Goal: Task Accomplishment & Management: Use online tool/utility

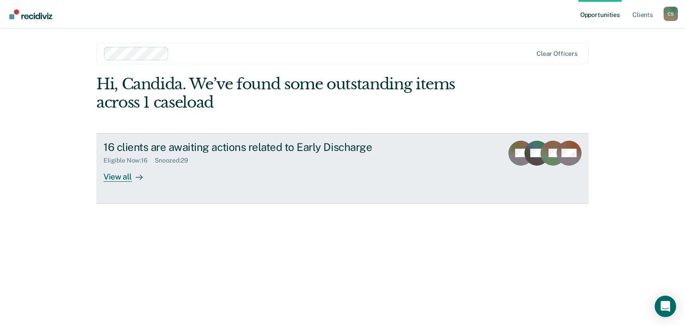
click at [120, 178] on div "View all" at bounding box center [128, 172] width 50 height 17
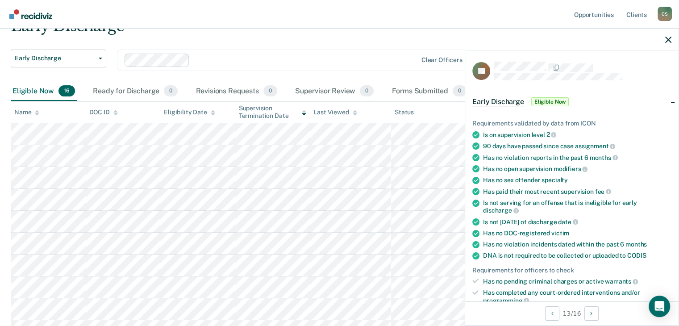
scroll to position [134, 0]
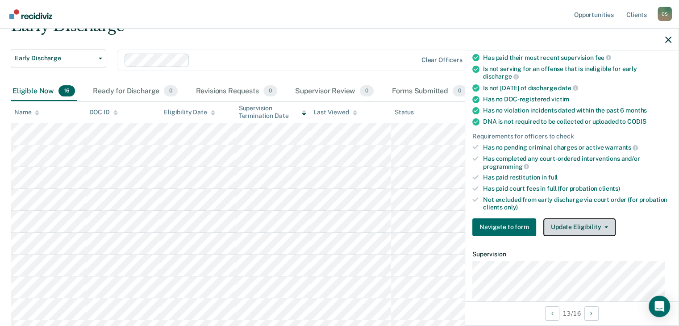
click at [578, 219] on button "Update Eligibility" at bounding box center [579, 227] width 72 height 18
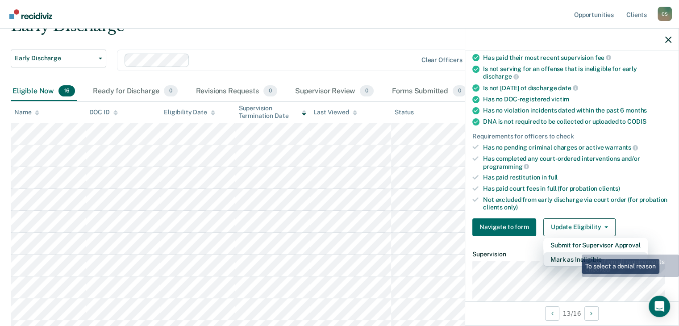
click at [575, 252] on button "Mark as Ineligible" at bounding box center [595, 259] width 104 height 14
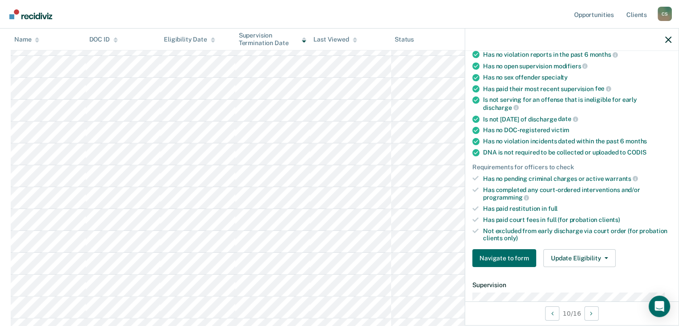
scroll to position [140, 0]
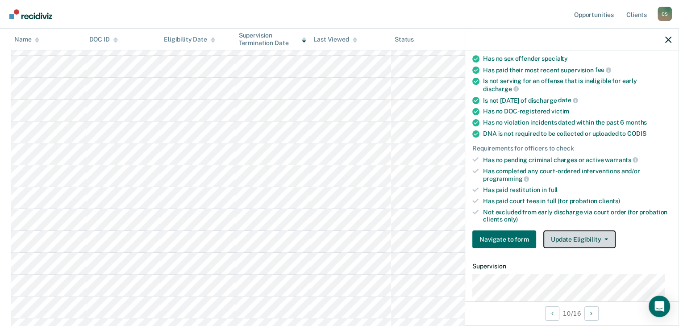
click at [569, 236] on button "Update Eligibility" at bounding box center [579, 239] width 72 height 18
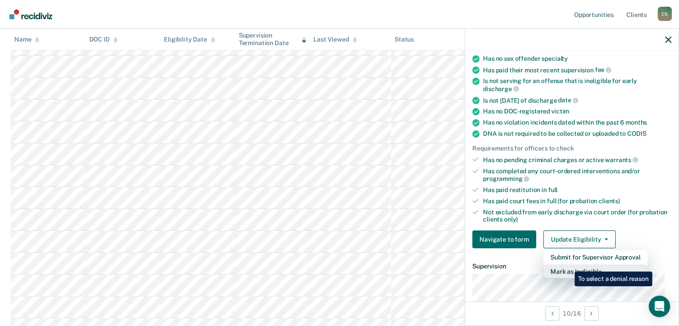
click at [567, 265] on button "Mark as Ineligible" at bounding box center [595, 271] width 104 height 14
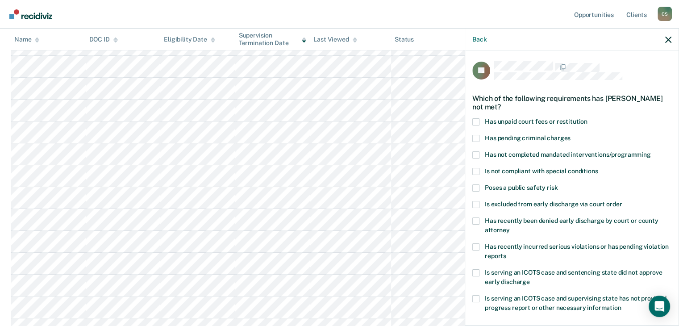
scroll to position [0, 0]
click at [482, 148] on div "Has pending criminal charges" at bounding box center [571, 143] width 199 height 17
click at [476, 155] on span at bounding box center [475, 155] width 7 height 7
click at [650, 152] on input "Has not completed mandated interventions/programming" at bounding box center [650, 152] width 0 height 0
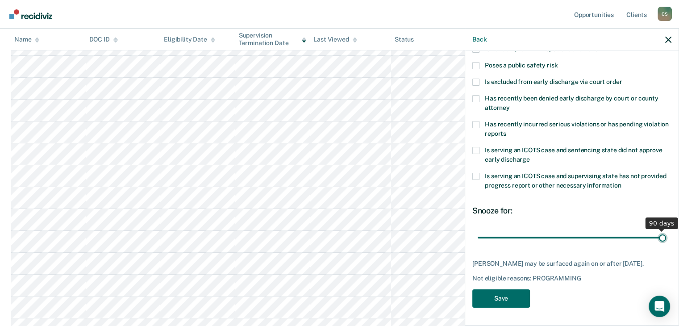
drag, startPoint x: 562, startPoint y: 228, endPoint x: 685, endPoint y: 240, distance: 123.3
type input "90"
click at [666, 240] on input "range" at bounding box center [571, 238] width 188 height 16
click at [500, 303] on button "Save" at bounding box center [501, 298] width 58 height 18
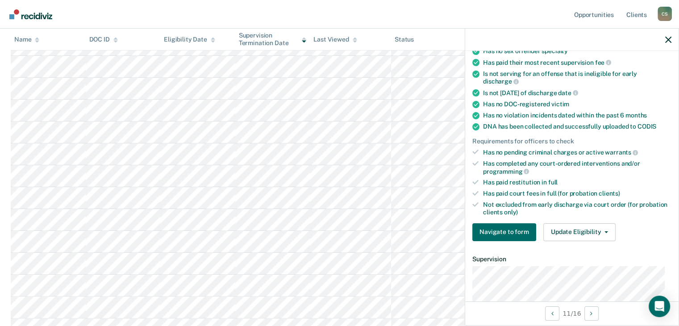
scroll to position [111, 0]
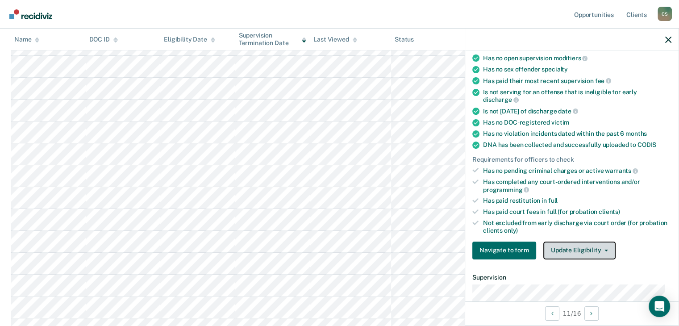
click at [580, 249] on button "Update Eligibility" at bounding box center [579, 250] width 72 height 18
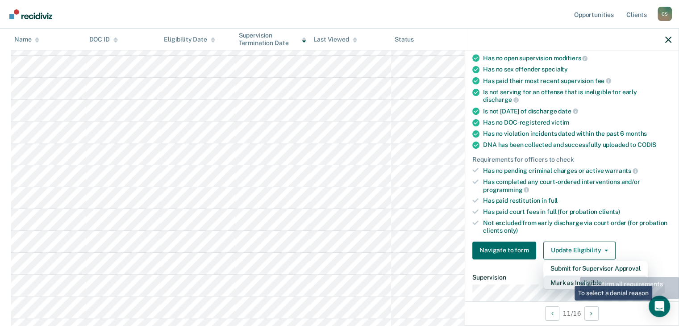
click at [567, 279] on button "Mark as Ineligible" at bounding box center [595, 282] width 104 height 14
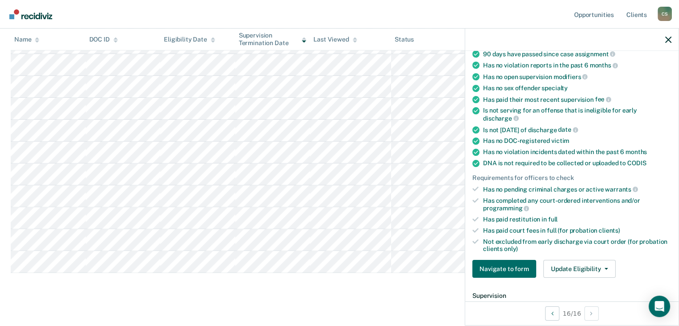
scroll to position [129, 0]
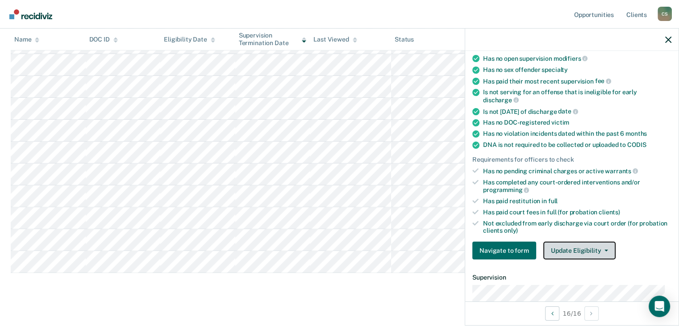
click at [571, 252] on button "Update Eligibility" at bounding box center [579, 250] width 72 height 18
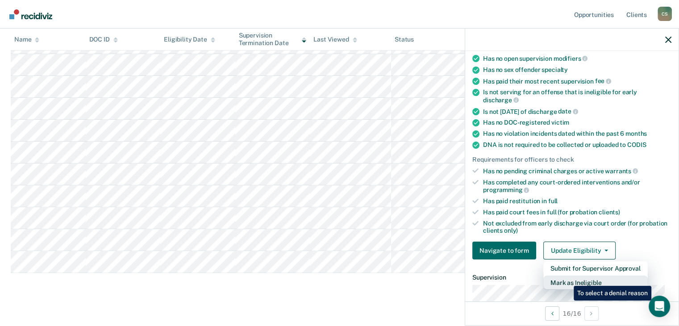
click at [566, 279] on button "Mark as Ineligible" at bounding box center [595, 282] width 104 height 14
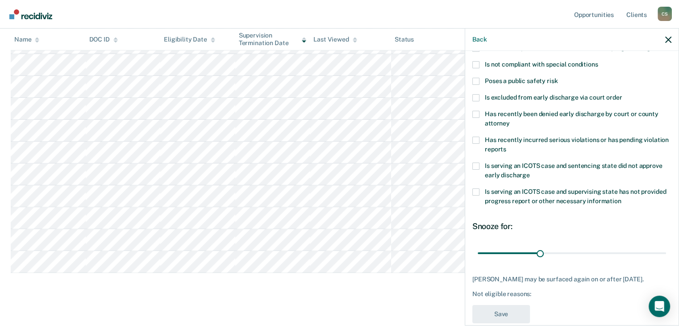
scroll to position [121, 0]
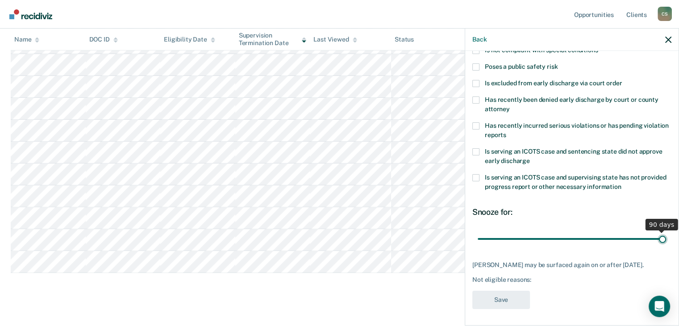
drag, startPoint x: 536, startPoint y: 237, endPoint x: 660, endPoint y: 228, distance: 124.3
type input "90"
click at [666, 231] on input "range" at bounding box center [571, 239] width 188 height 16
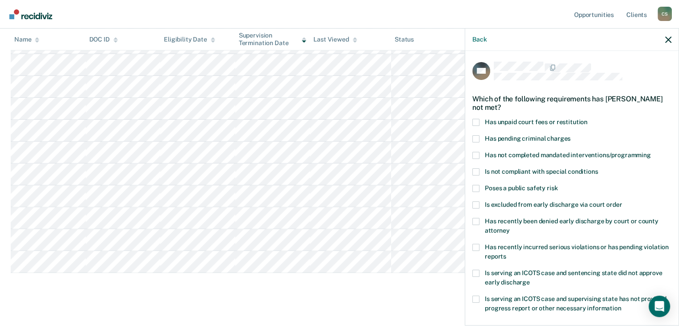
click at [477, 152] on span at bounding box center [475, 155] width 7 height 7
click at [650, 152] on input "Has not completed mandated interventions/programming" at bounding box center [650, 152] width 0 height 0
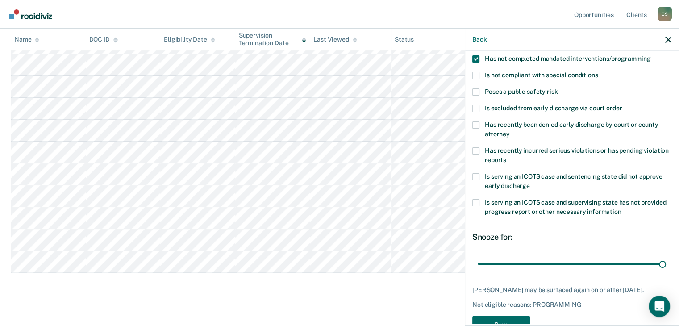
scroll to position [129, 0]
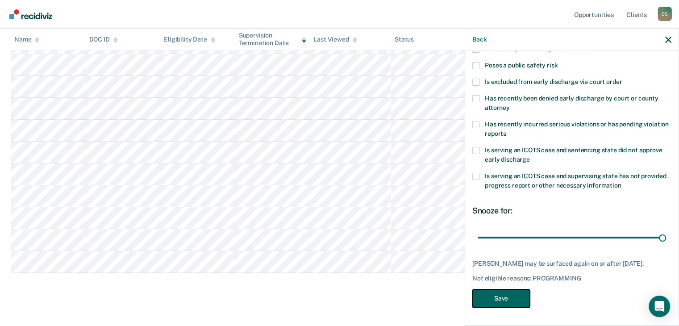
click at [488, 295] on button "Save" at bounding box center [501, 298] width 58 height 18
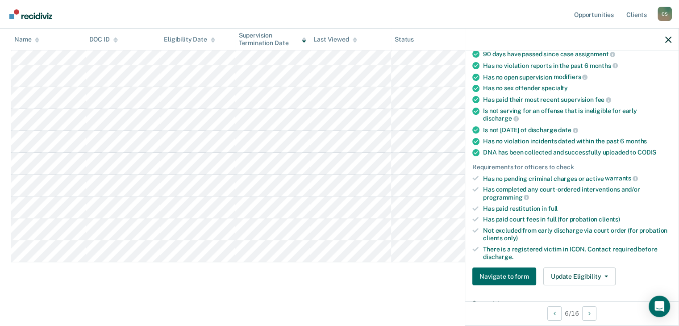
scroll to position [148, 0]
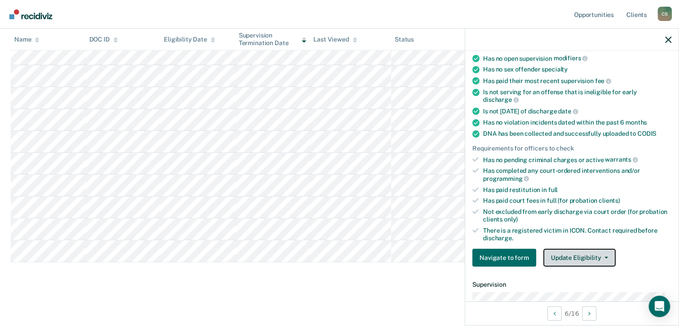
click at [585, 254] on button "Update Eligibility" at bounding box center [579, 257] width 72 height 18
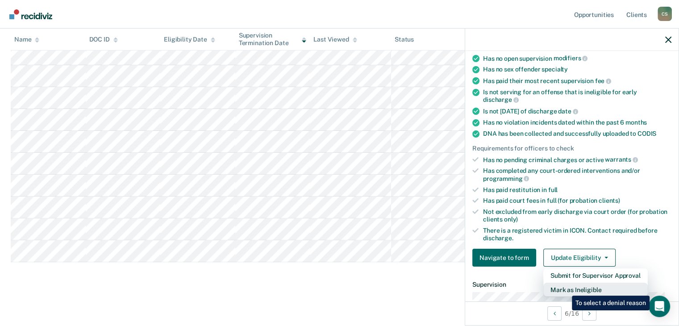
click at [562, 289] on button "Mark as Ineligible" at bounding box center [595, 289] width 104 height 14
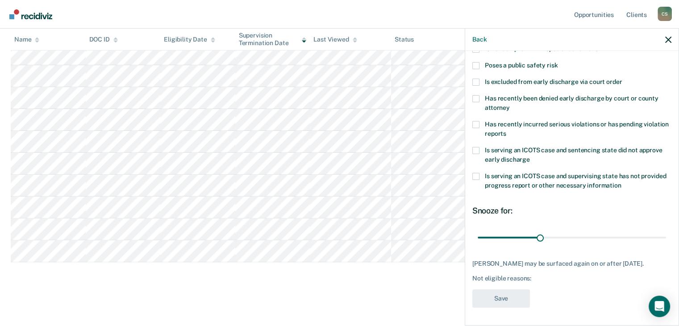
scroll to position [0, 0]
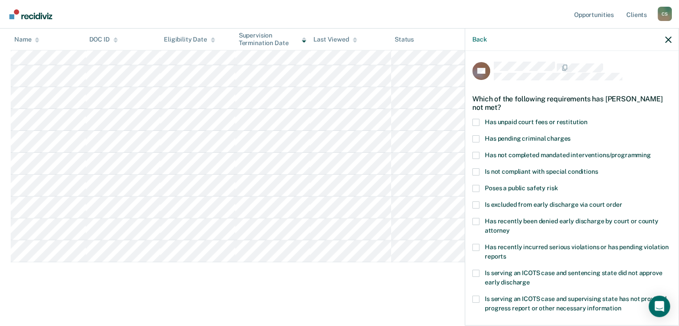
click at [475, 153] on span at bounding box center [475, 155] width 7 height 7
click at [650, 152] on input "Has not completed mandated interventions/programming" at bounding box center [650, 152] width 0 height 0
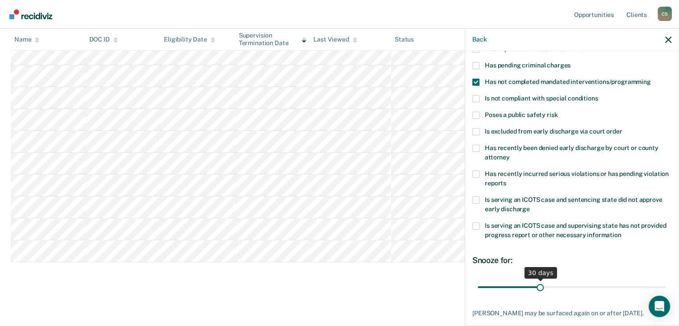
scroll to position [129, 0]
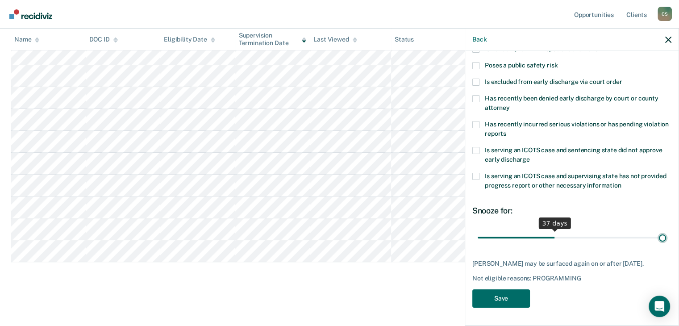
drag, startPoint x: 551, startPoint y: 232, endPoint x: 685, endPoint y: 252, distance: 135.3
type input "90"
click at [666, 245] on input "range" at bounding box center [571, 238] width 188 height 16
click at [506, 302] on button "Save" at bounding box center [501, 298] width 58 height 18
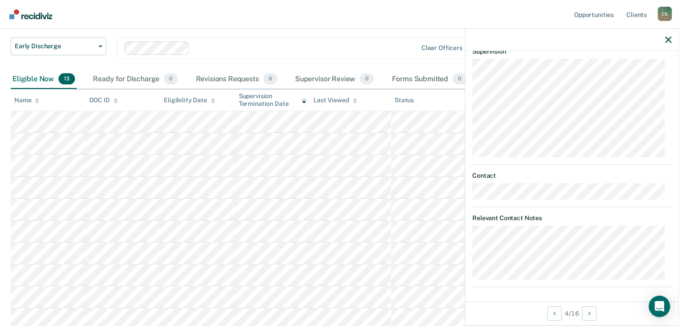
scroll to position [0, 0]
